Goal: Information Seeking & Learning: Learn about a topic

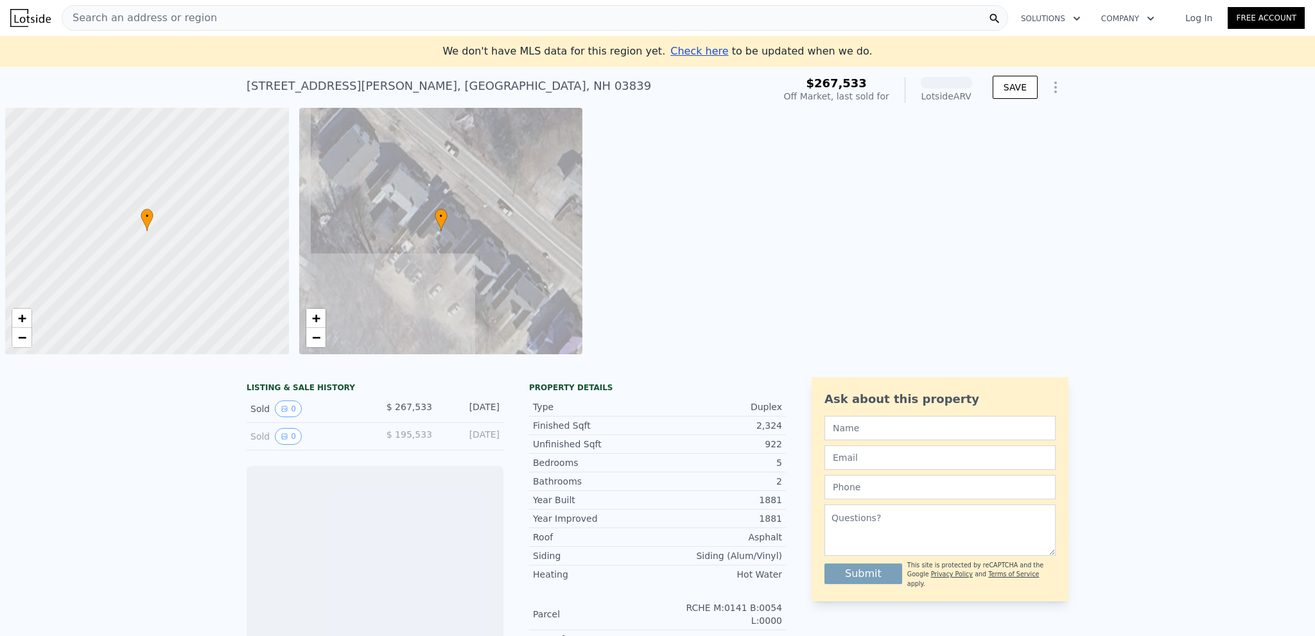
scroll to position [0, 5]
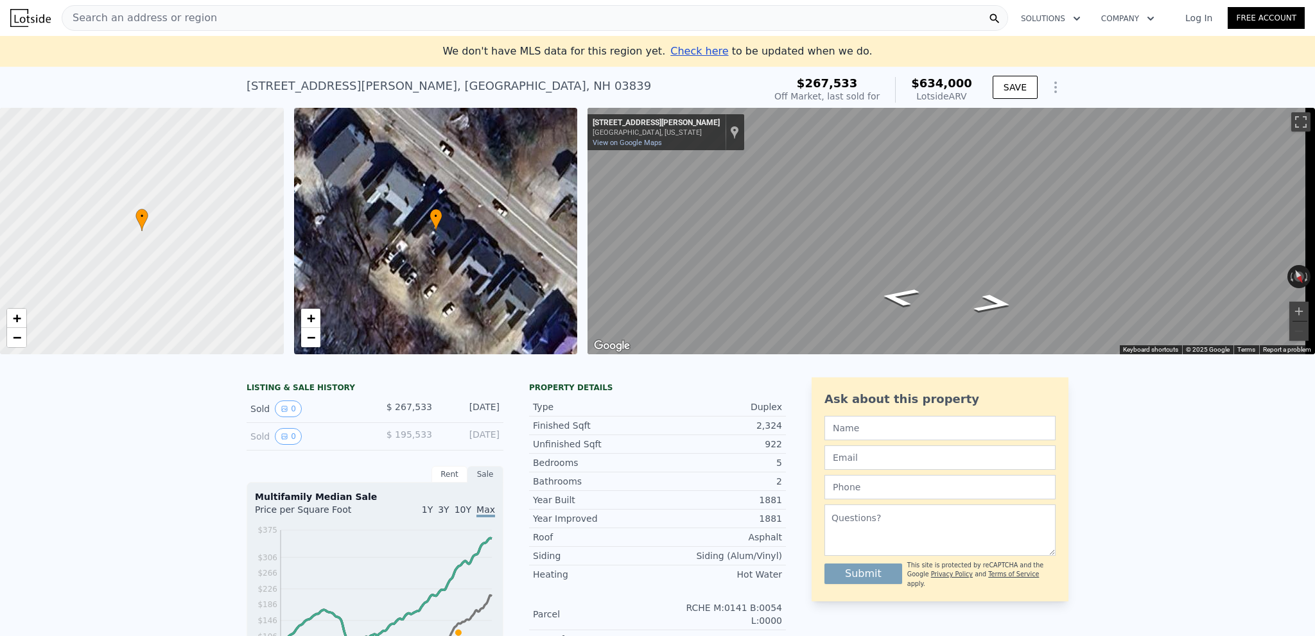
click at [227, 13] on div "Search an address or region" at bounding box center [535, 18] width 946 height 26
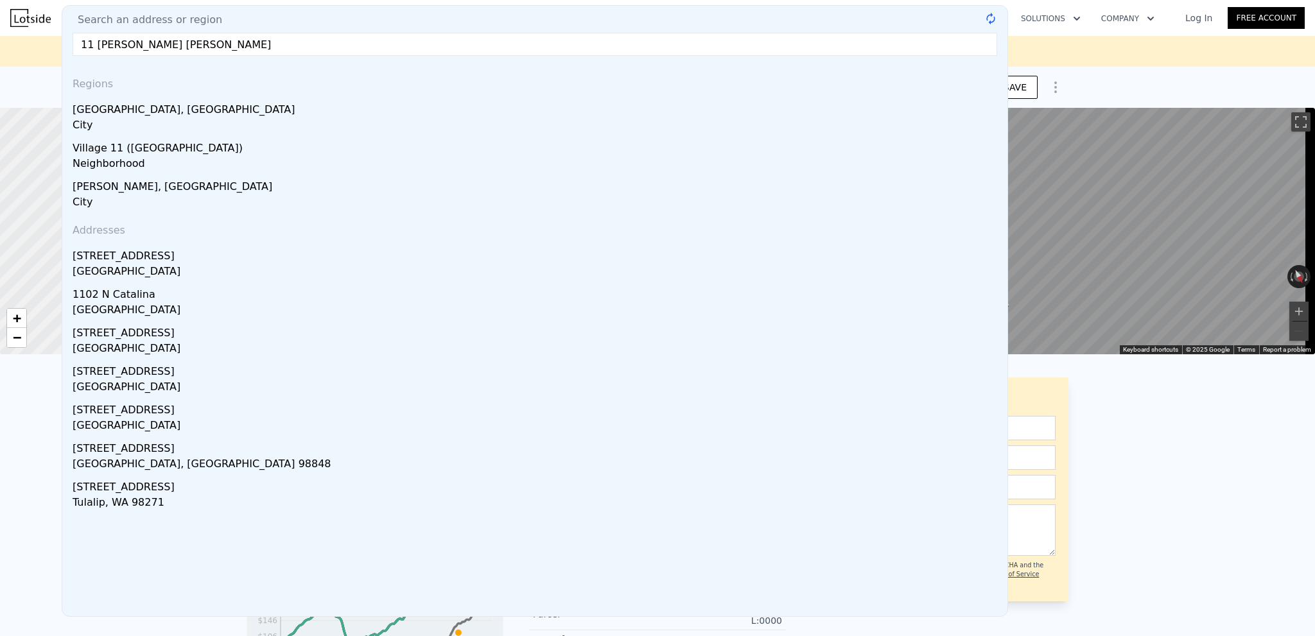
type input "[STREET_ADDRESS][PERSON_NAME]"
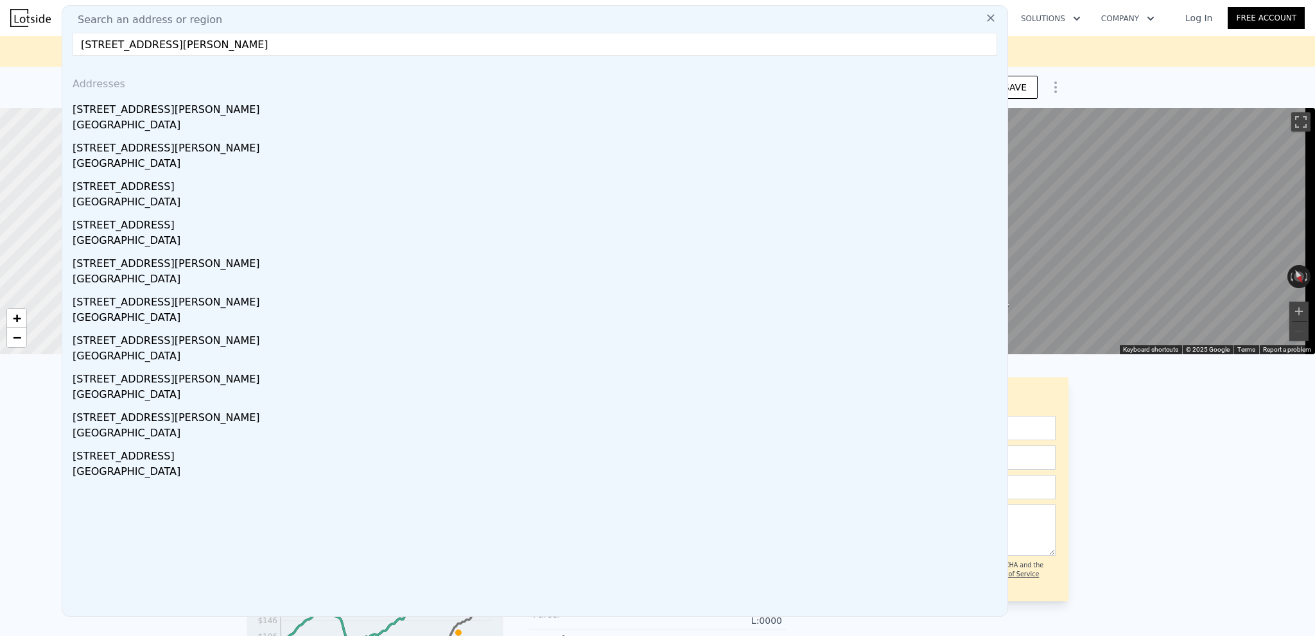
click at [189, 46] on input "[STREET_ADDRESS][PERSON_NAME]" at bounding box center [535, 44] width 924 height 23
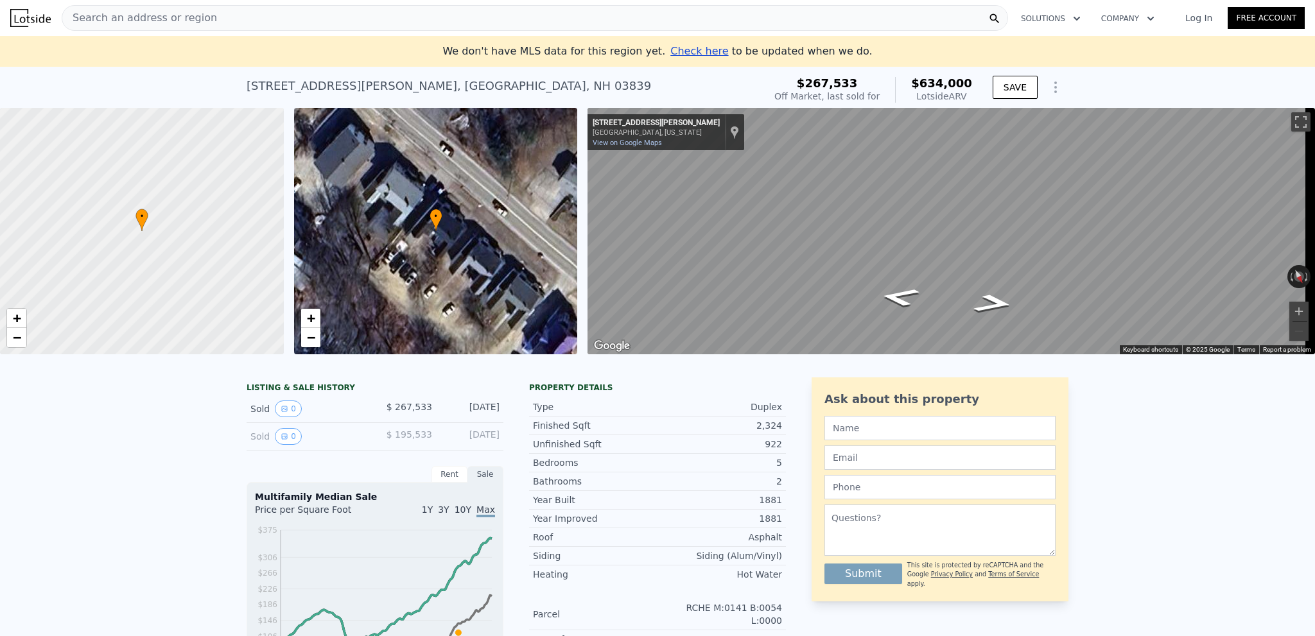
click at [0, 202] on div at bounding box center [142, 231] width 340 height 296
drag, startPoint x: 60, startPoint y: 203, endPoint x: 241, endPoint y: 215, distance: 180.7
click at [241, 215] on div at bounding box center [149, 231] width 340 height 296
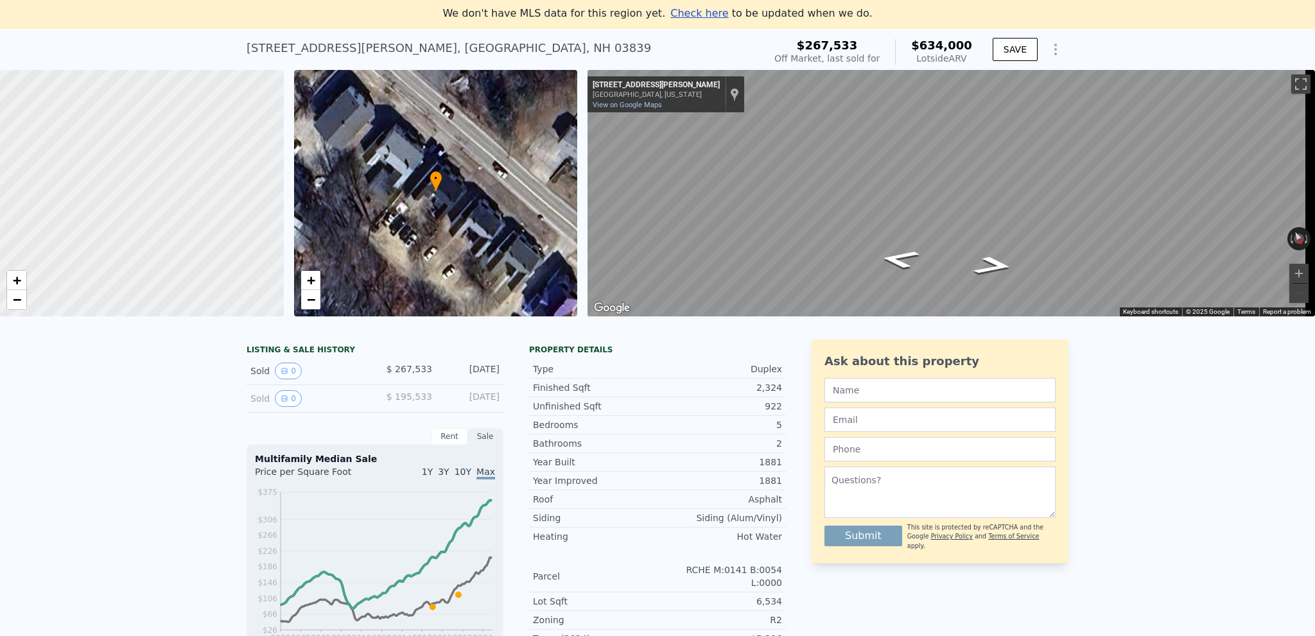
scroll to position [64, 0]
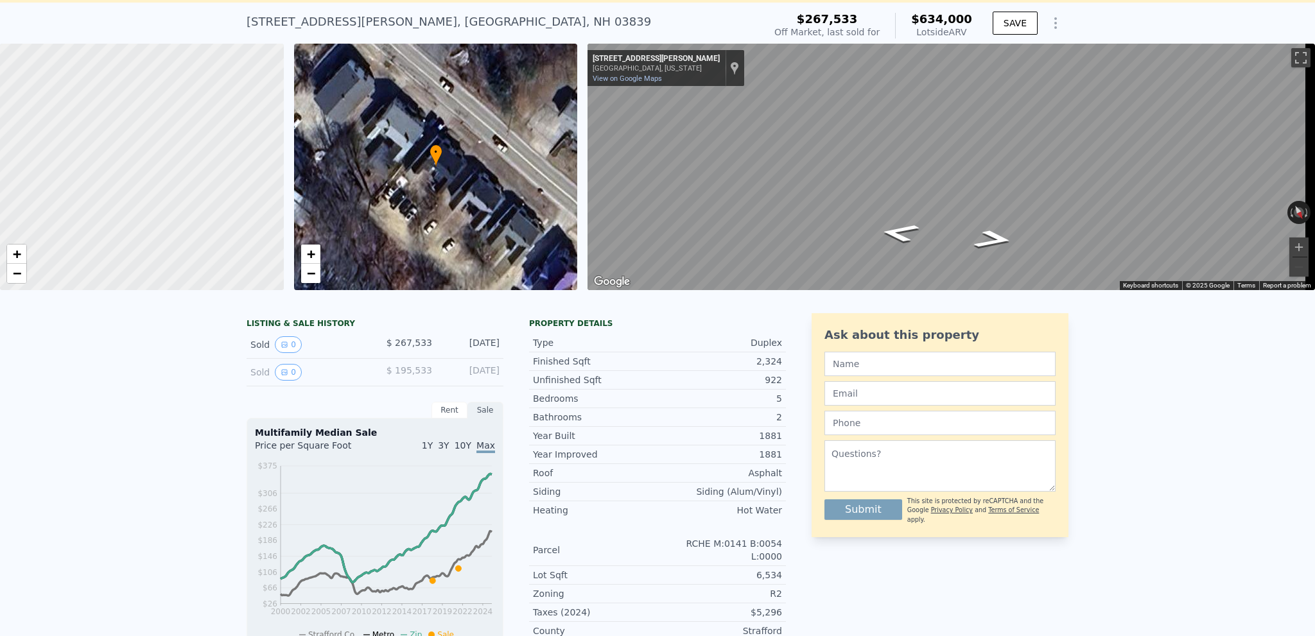
drag, startPoint x: 180, startPoint y: 207, endPoint x: 160, endPoint y: 194, distance: 23.7
click at [160, 194] on div at bounding box center [142, 167] width 340 height 296
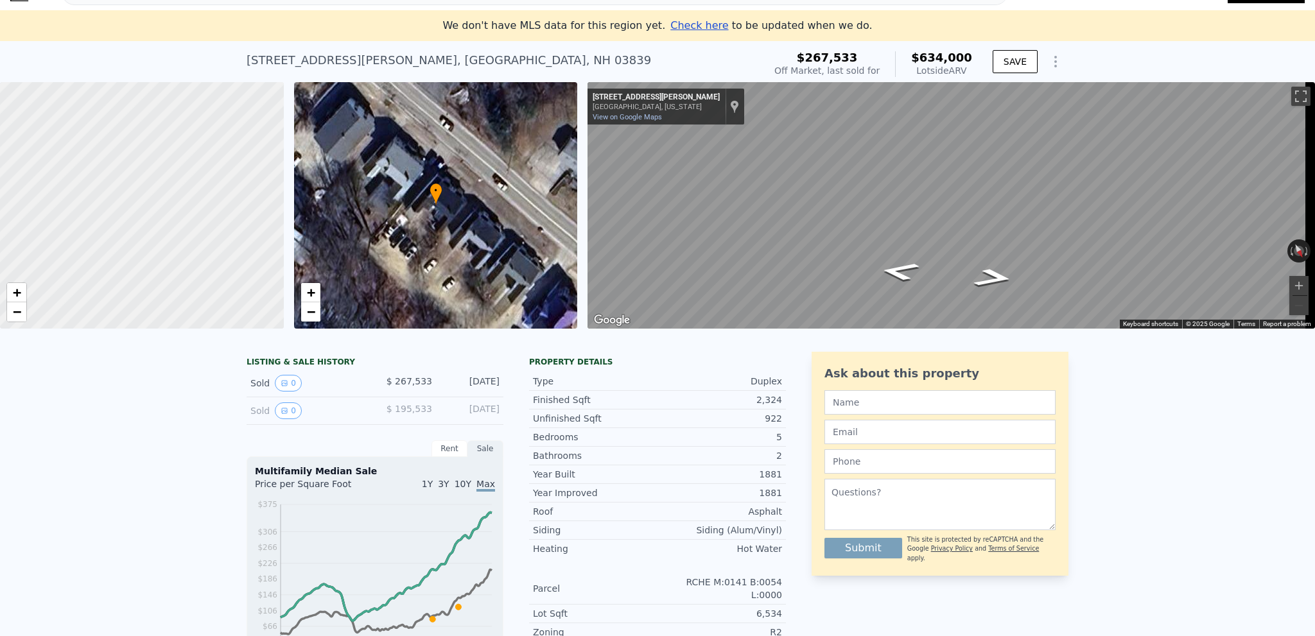
scroll to position [0, 0]
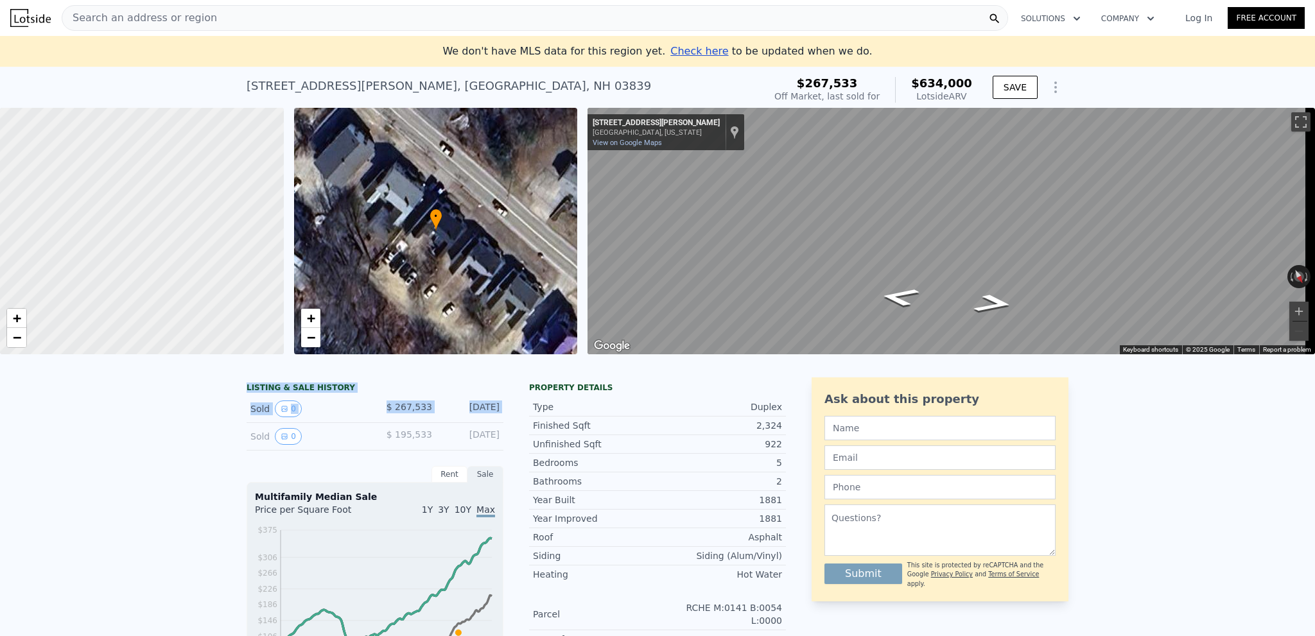
drag, startPoint x: 102, startPoint y: 366, endPoint x: 87, endPoint y: 438, distance: 73.5
click at [338, 27] on div "Search an address or region" at bounding box center [535, 18] width 946 height 26
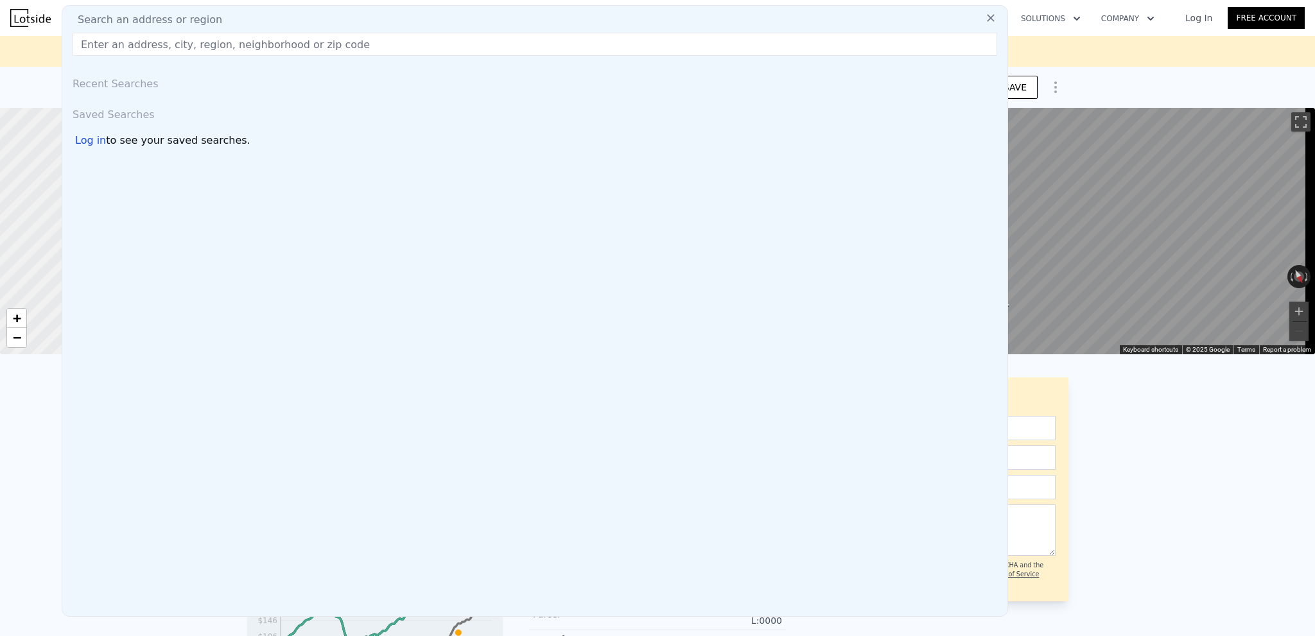
click at [339, 23] on div "Search an address or region" at bounding box center [534, 19] width 935 height 15
click at [491, 46] on input "text" at bounding box center [535, 44] width 924 height 23
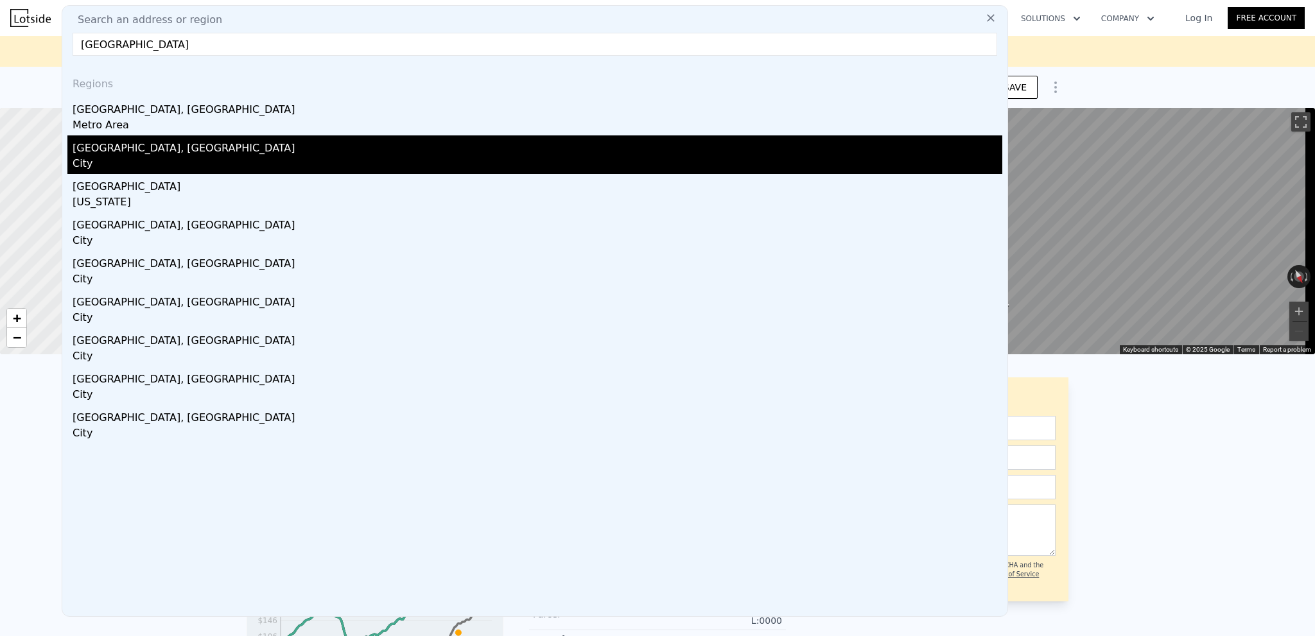
type input "[GEOGRAPHIC_DATA]"
click at [273, 151] on div "[GEOGRAPHIC_DATA], [GEOGRAPHIC_DATA]" at bounding box center [537, 145] width 929 height 21
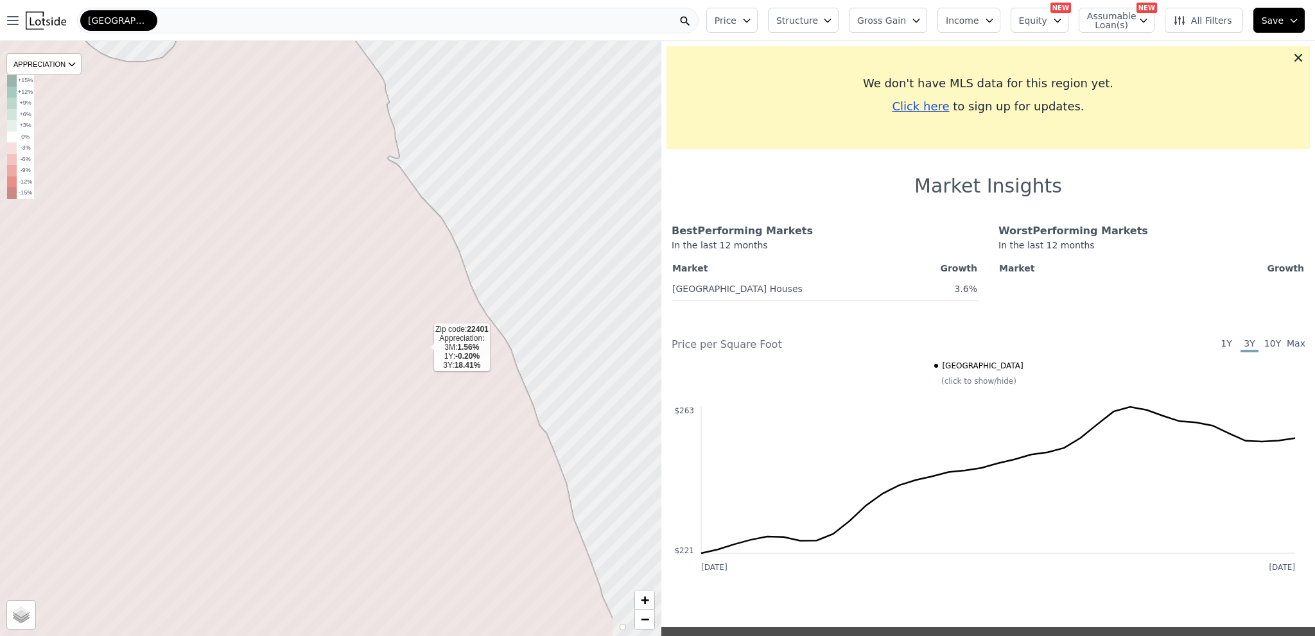
drag, startPoint x: 537, startPoint y: 295, endPoint x: 424, endPoint y: 347, distance: 124.9
click at [424, 347] on icon at bounding box center [215, 389] width 795 height 715
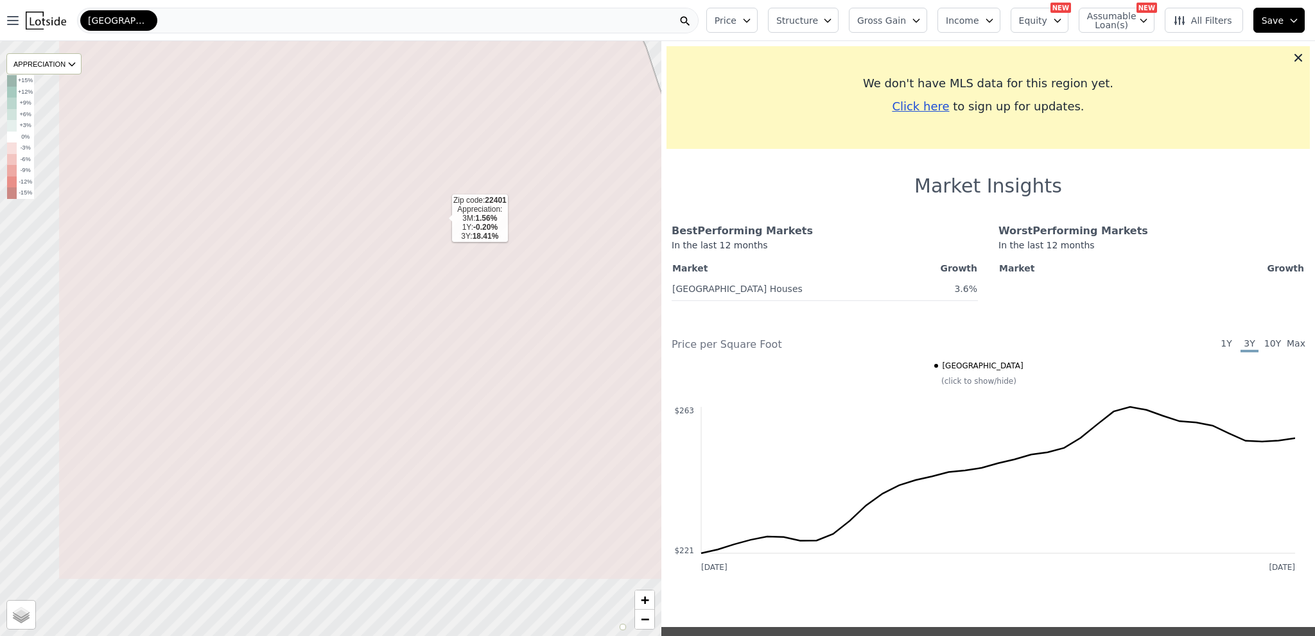
drag, startPoint x: 316, startPoint y: 334, endPoint x: 441, endPoint y: 218, distance: 170.8
click at [441, 218] on icon at bounding box center [455, 222] width 795 height 715
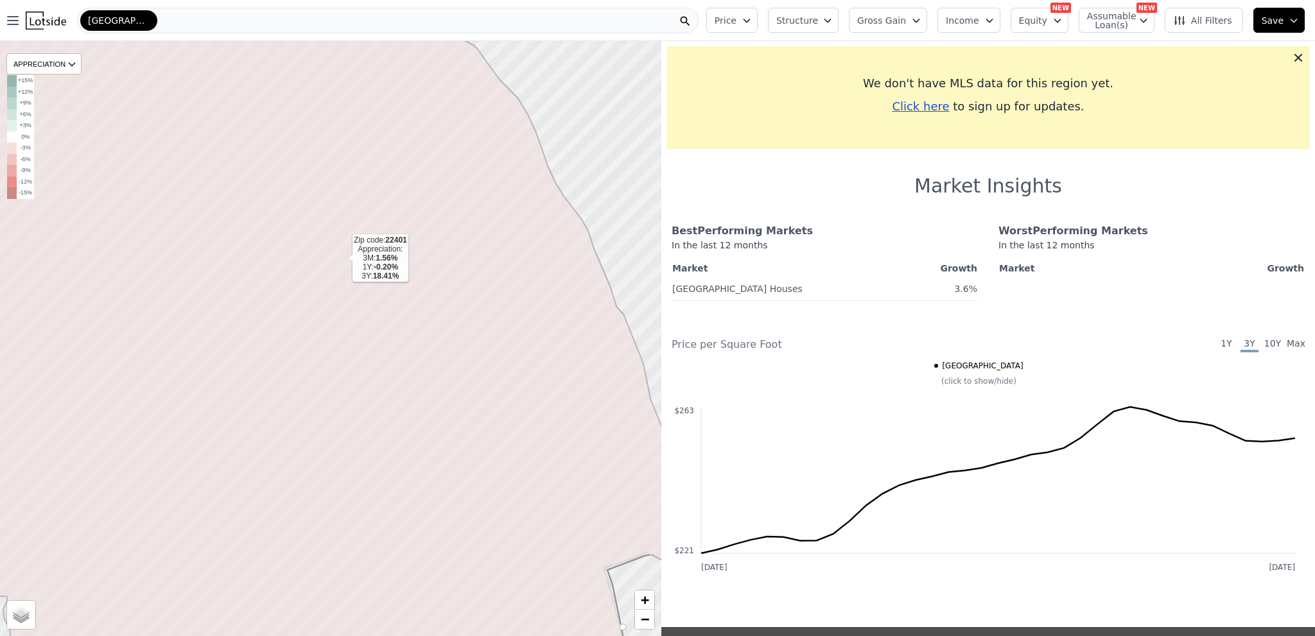
drag, startPoint x: 417, startPoint y: 227, endPoint x: 328, endPoint y: 272, distance: 99.9
click at [328, 272] on icon at bounding box center [324, 338] width 782 height 715
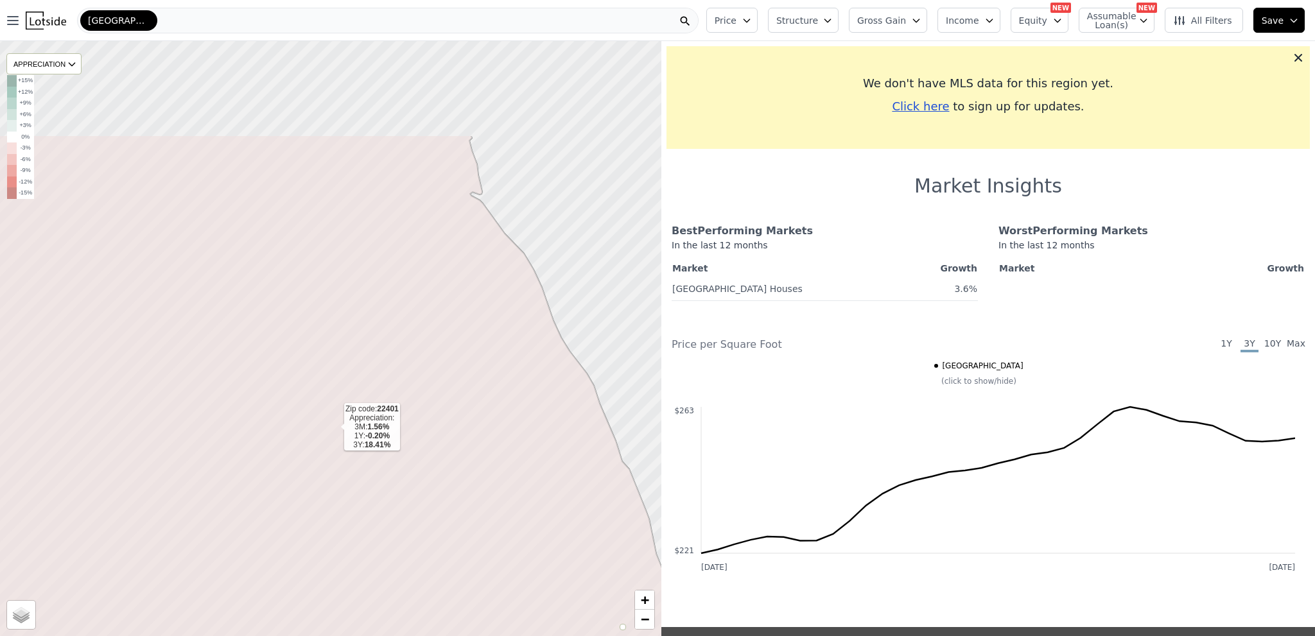
drag, startPoint x: 327, startPoint y: 276, endPoint x: 334, endPoint y: 429, distance: 153.6
click at [334, 429] on icon at bounding box center [330, 492] width 782 height 715
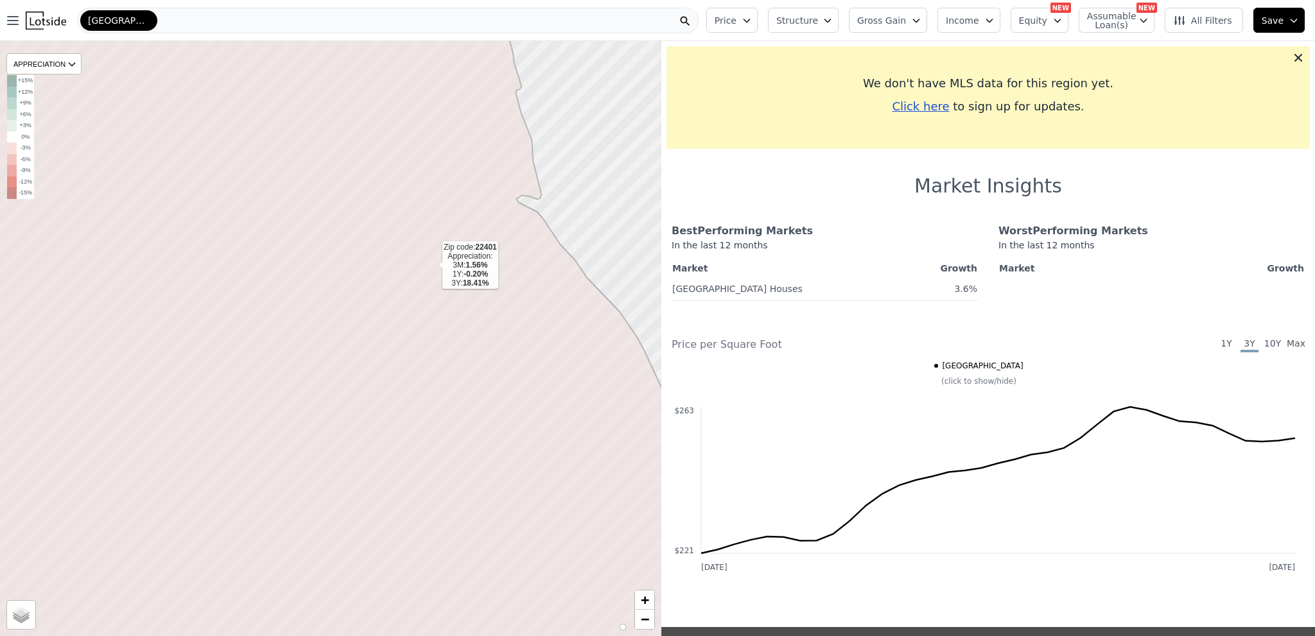
drag, startPoint x: 440, startPoint y: 246, endPoint x: 432, endPoint y: 264, distance: 19.8
click at [432, 264] on icon at bounding box center [310, 388] width 795 height 715
click at [1291, 61] on icon at bounding box center [1297, 57] width 13 height 13
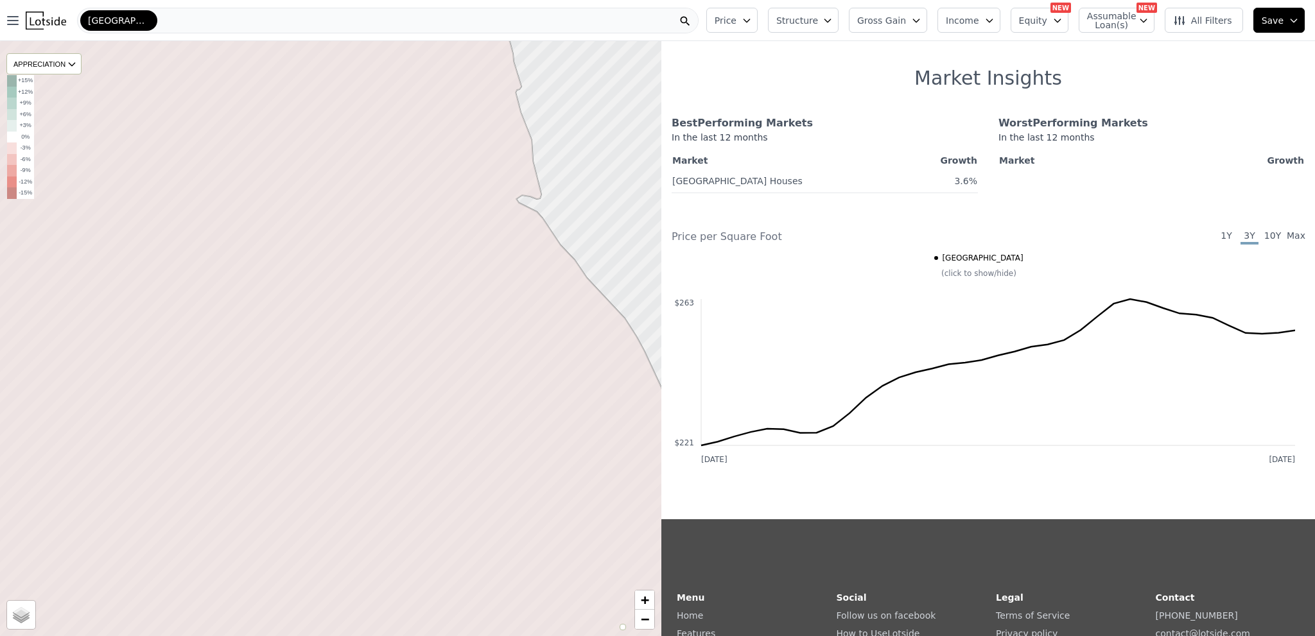
click at [365, 19] on div "[GEOGRAPHIC_DATA]" at bounding box center [387, 21] width 621 height 26
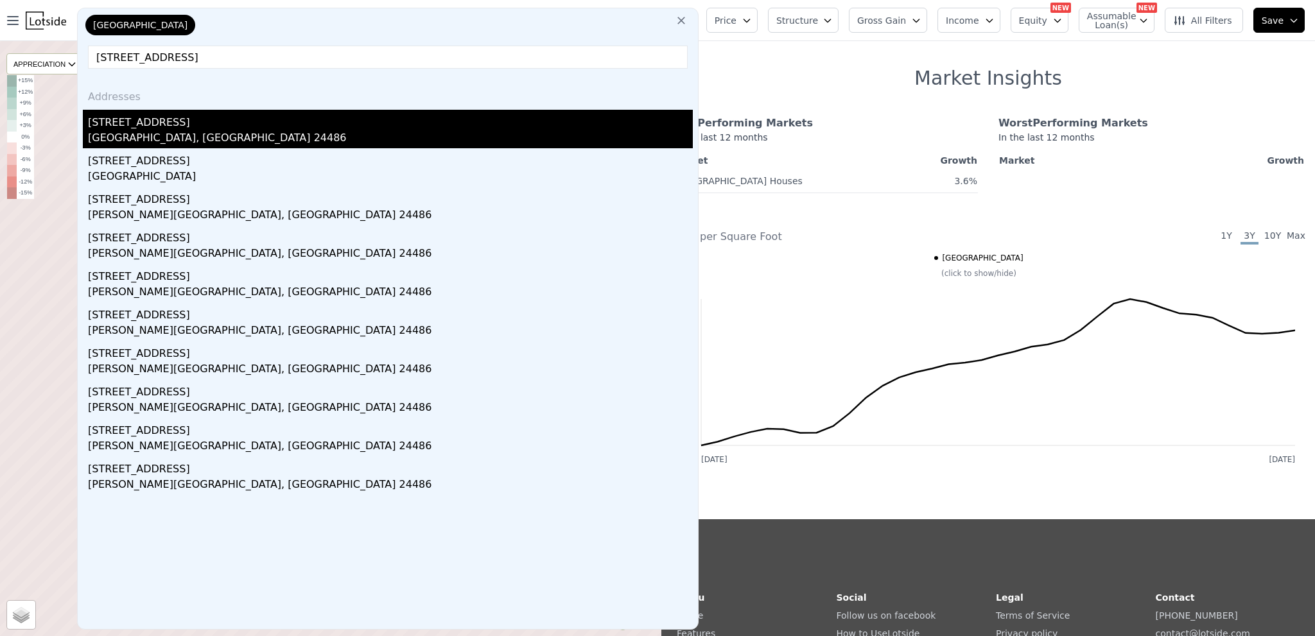
type input "[STREET_ADDRESS]"
click at [239, 129] on div "[STREET_ADDRESS]" at bounding box center [390, 120] width 605 height 21
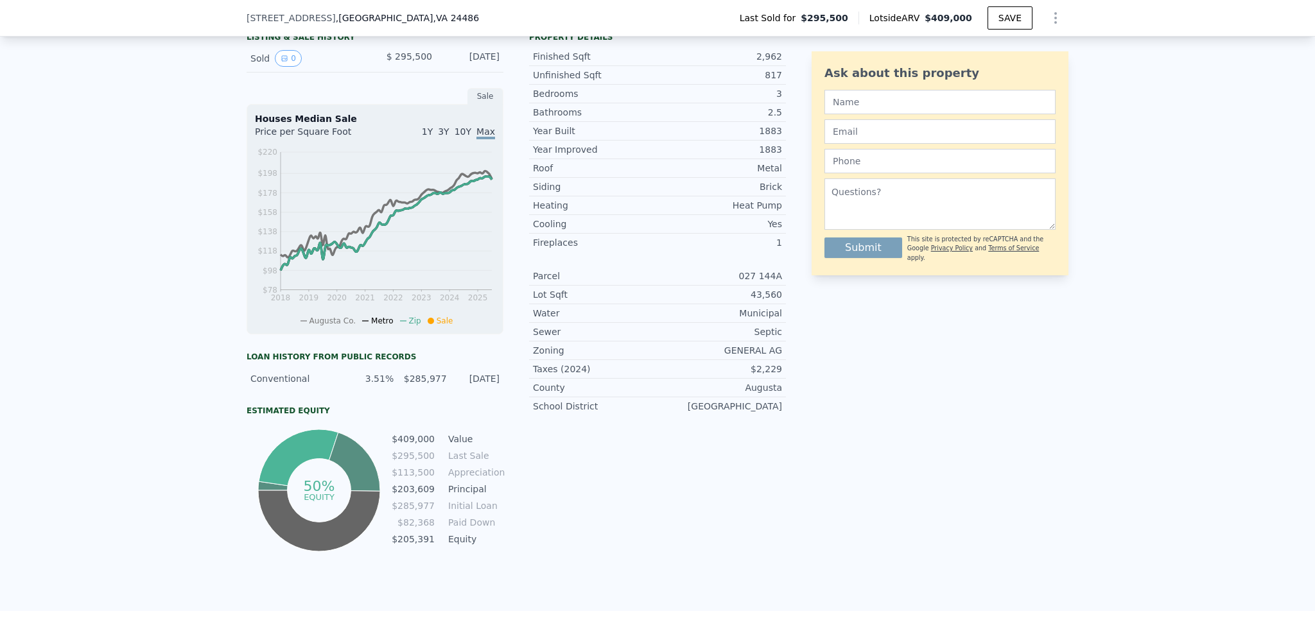
scroll to position [316, 0]
click at [353, 272] on icon "2018 2019 2020 2021 2022 2023 2024 2025 $78 $98 $118 $138 $158 $178 $198 $220" at bounding box center [375, 235] width 240 height 180
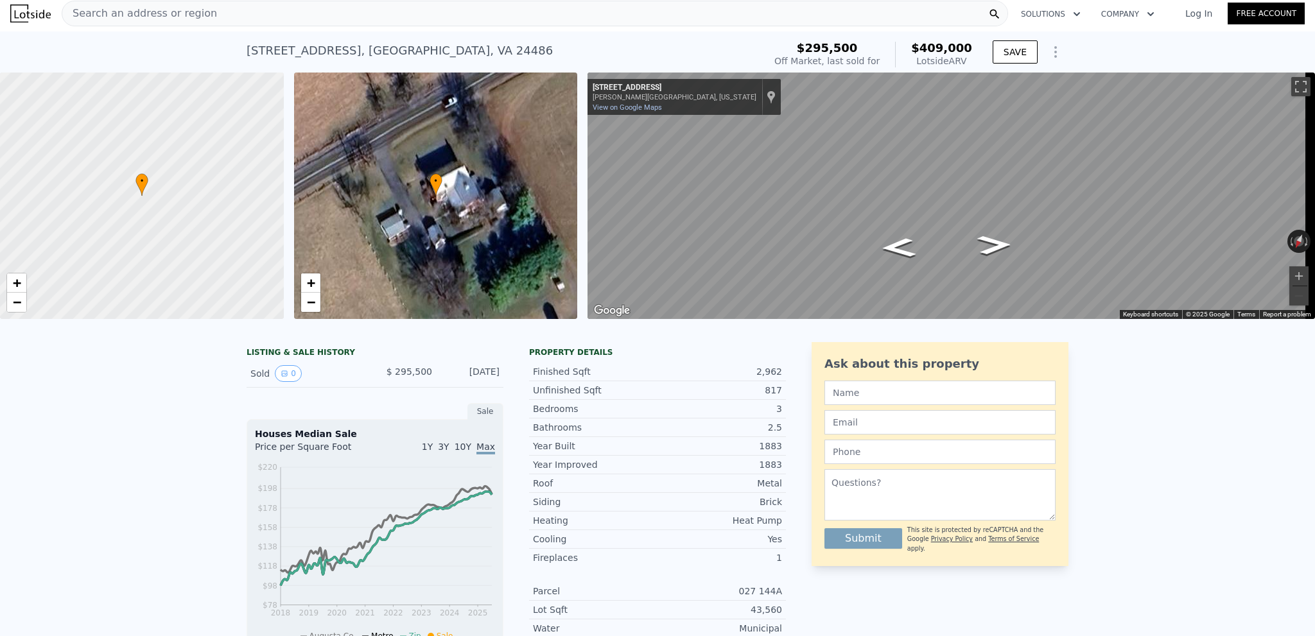
scroll to position [0, 0]
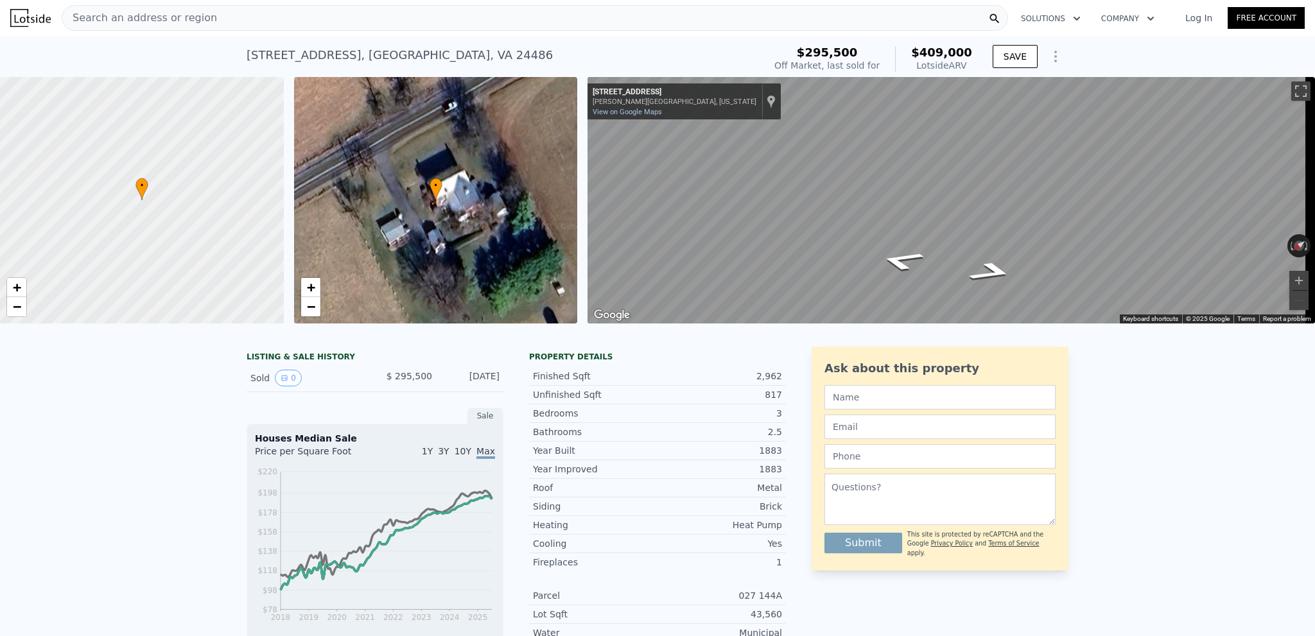
click at [312, 365] on div "LISTING & SALE HISTORY" at bounding box center [374, 358] width 257 height 13
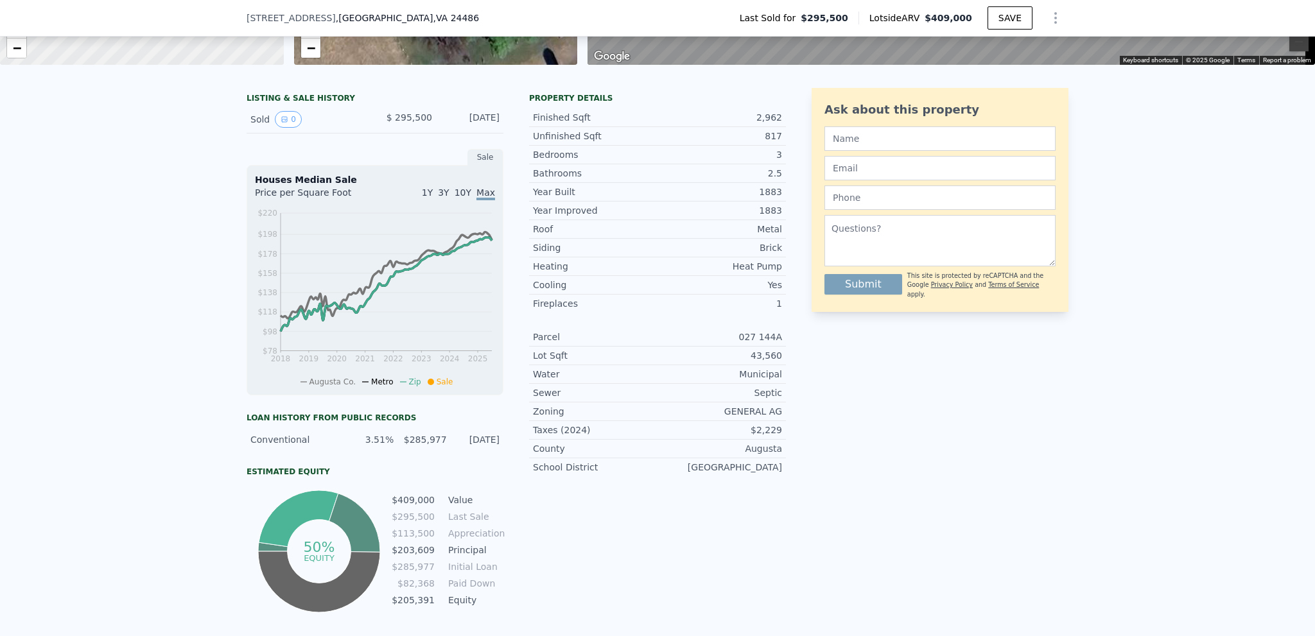
scroll to position [252, 0]
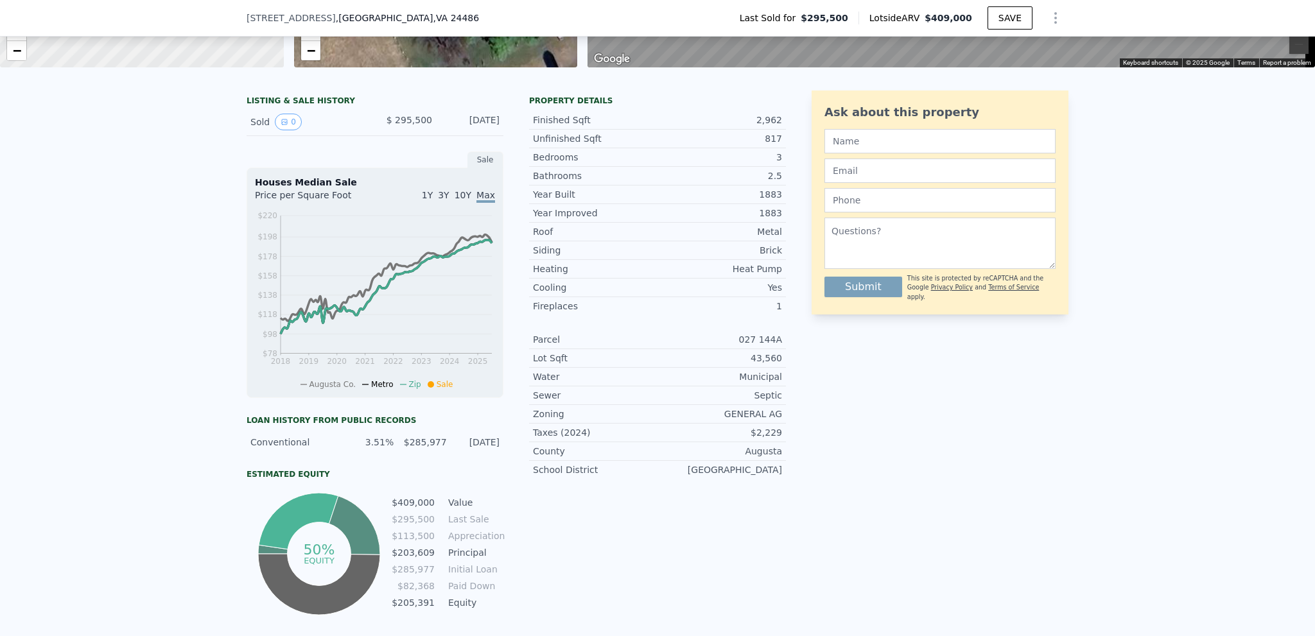
click at [471, 166] on div "Sale" at bounding box center [485, 159] width 36 height 17
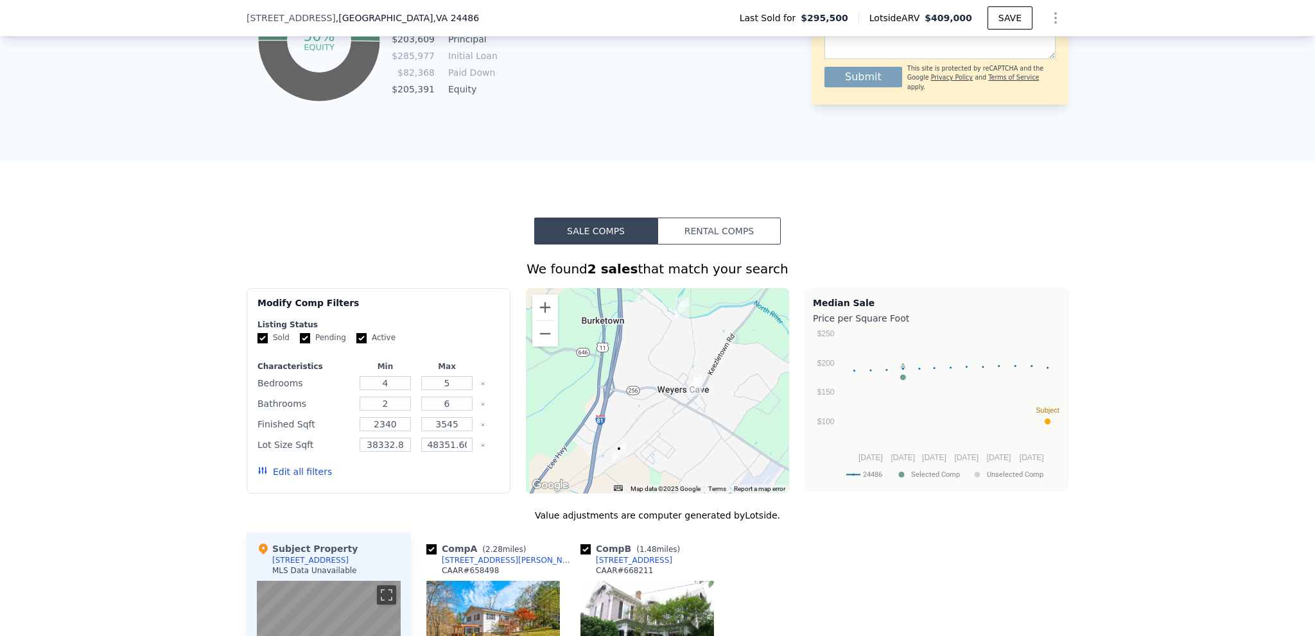
scroll to position [1086, 0]
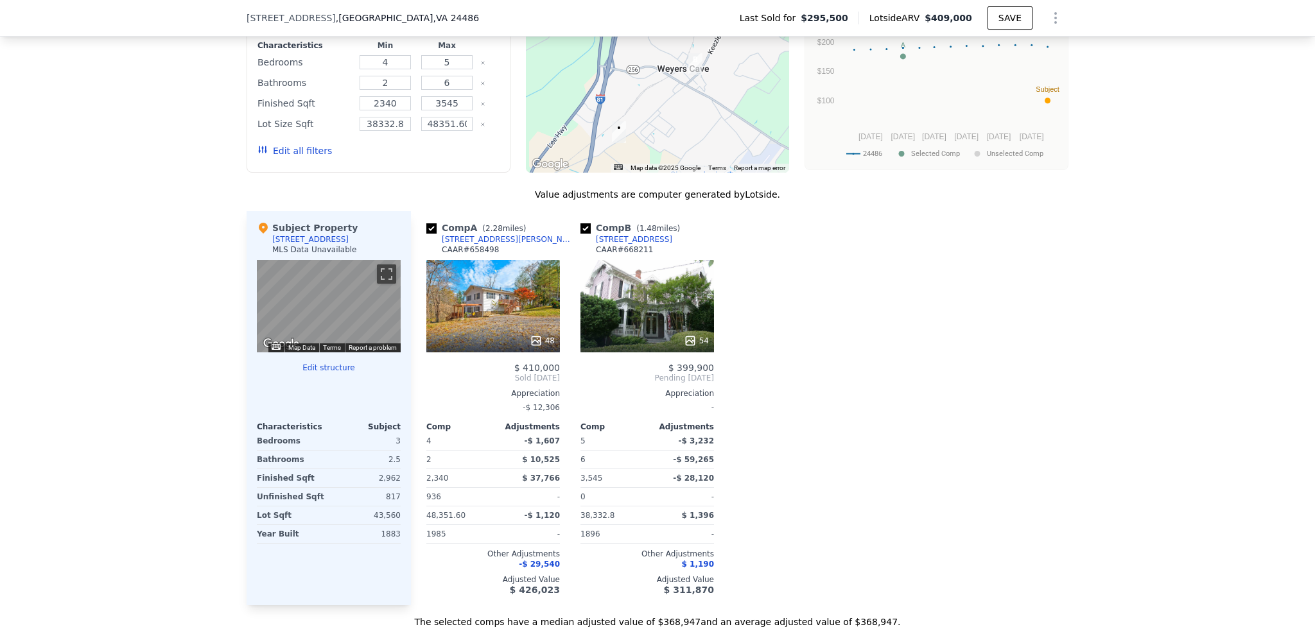
click at [331, 372] on button "Edit structure" at bounding box center [329, 368] width 144 height 10
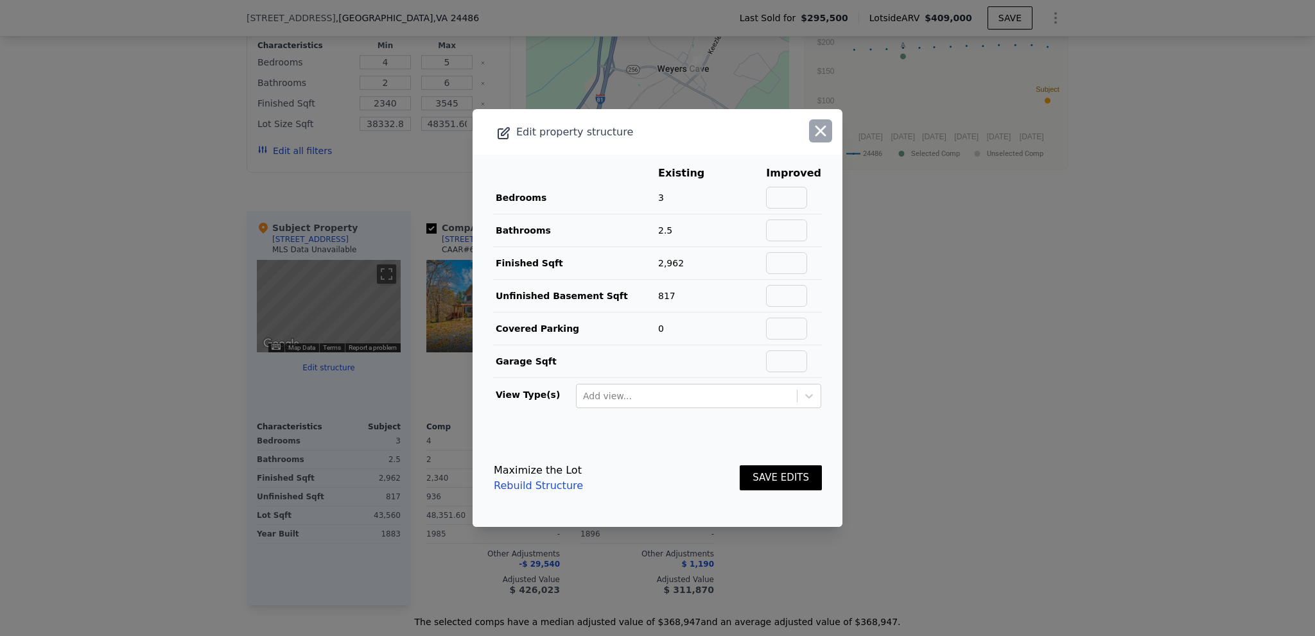
click at [815, 134] on icon "button" at bounding box center [820, 131] width 11 height 11
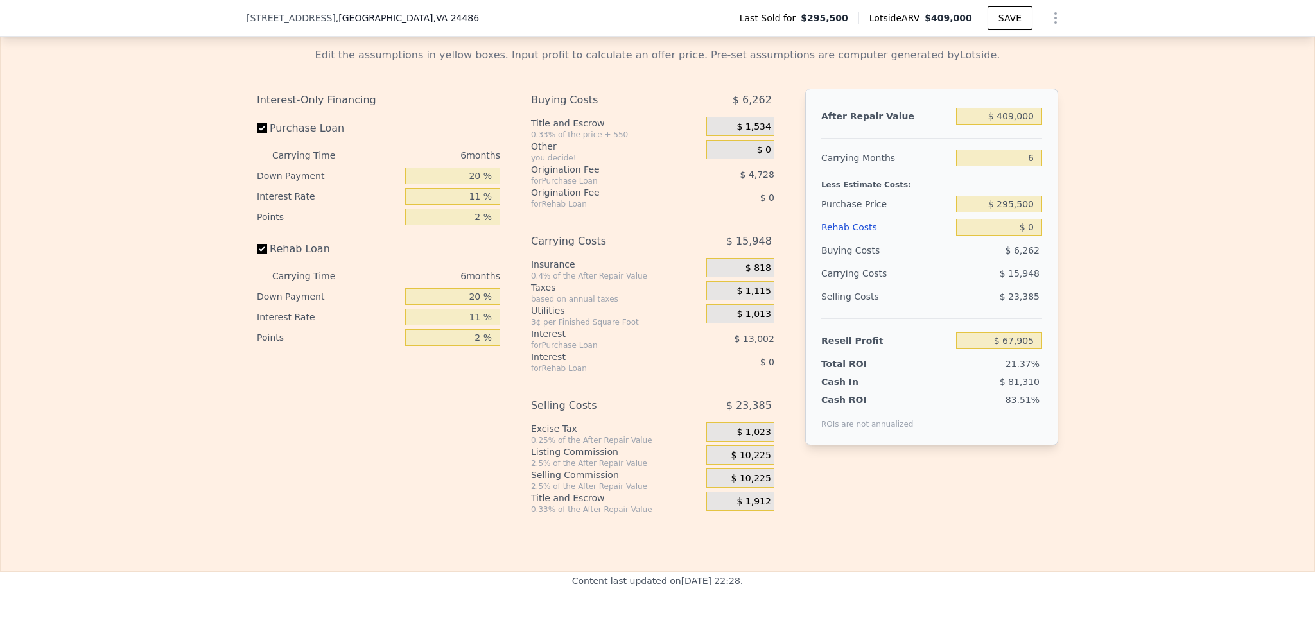
scroll to position [1792, 0]
